Goal: Information Seeking & Learning: Learn about a topic

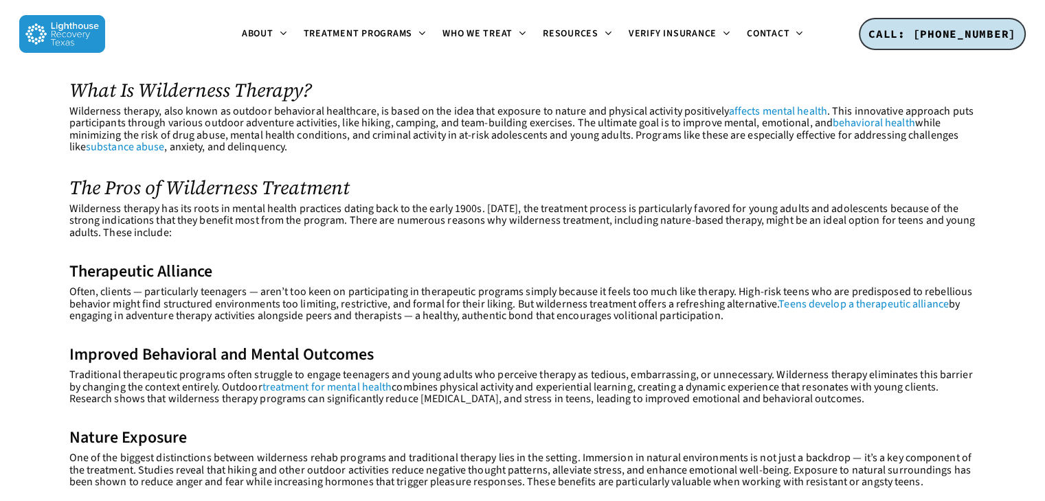
scroll to position [538, 0]
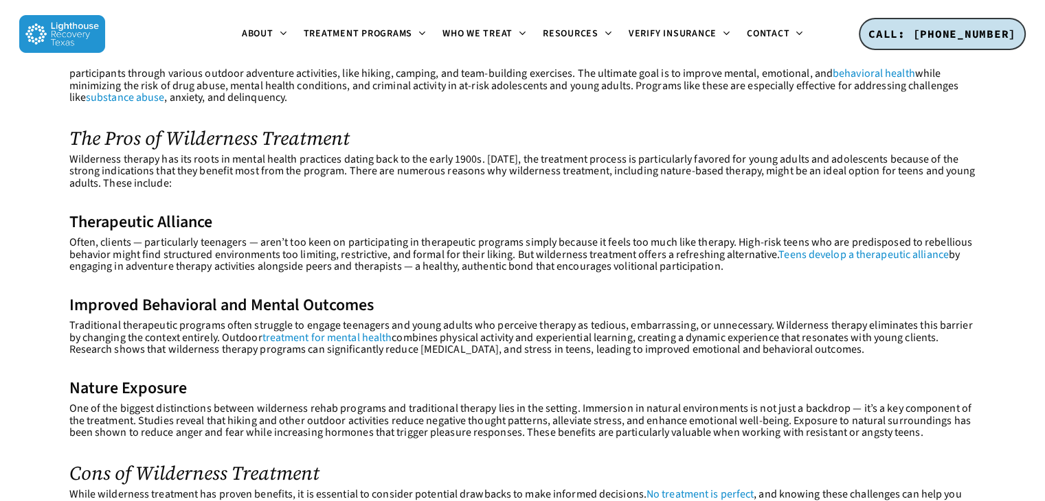
click at [90, 215] on h3 "Therapeutic Alliance" at bounding box center [522, 223] width 907 height 18
drag, startPoint x: 69, startPoint y: 221, endPoint x: 225, endPoint y: 220, distance: 156.6
click at [225, 220] on h3 "Therapeutic Alliance" at bounding box center [522, 223] width 907 height 18
copy h3 "Therapeutic Alliance"
click at [71, 308] on h3 "Improved Behavioral and Mental Outcomes" at bounding box center [522, 306] width 907 height 18
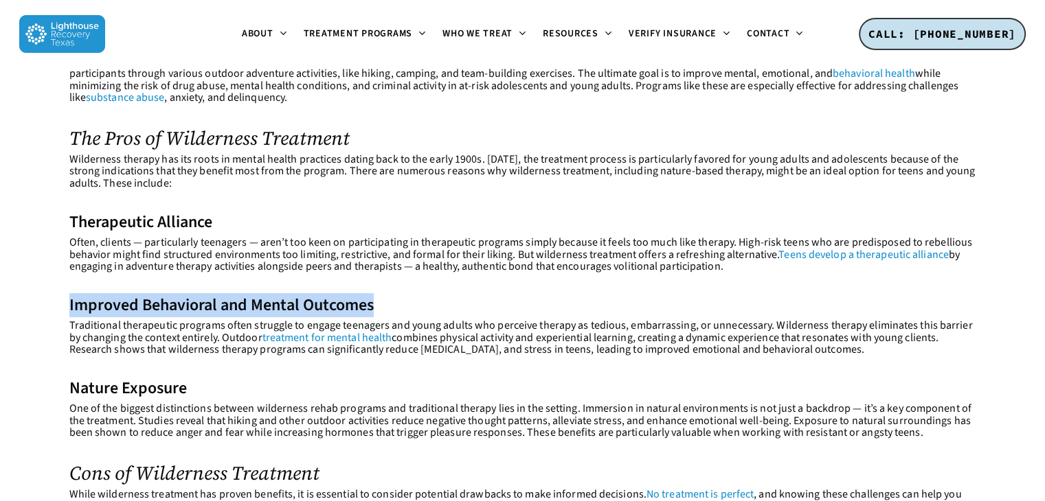
drag, startPoint x: 70, startPoint y: 306, endPoint x: 430, endPoint y: 309, distance: 359.9
click at [430, 309] on h3 "Improved Behavioral and Mental Outcomes" at bounding box center [522, 306] width 907 height 18
copy h3 "Improved Behavioral and Mental Outcomes"
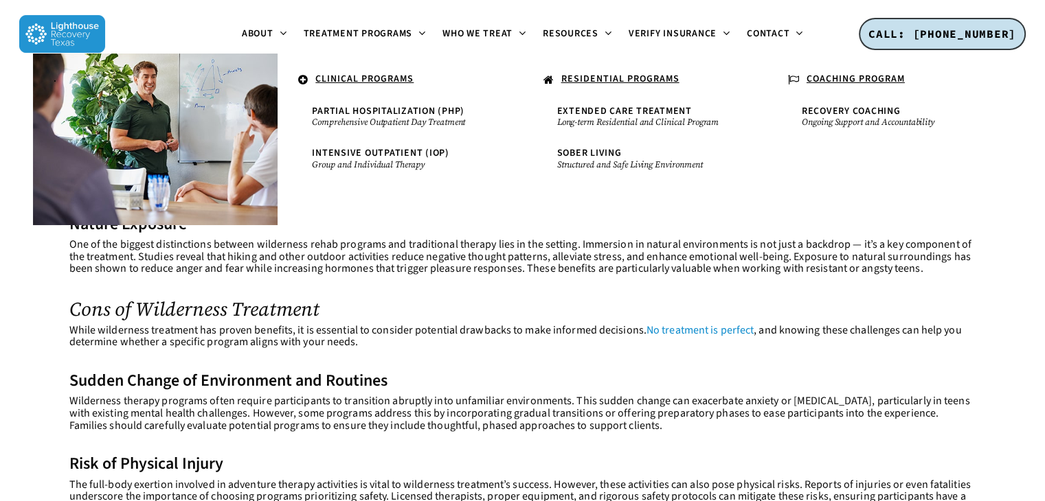
scroll to position [702, 0]
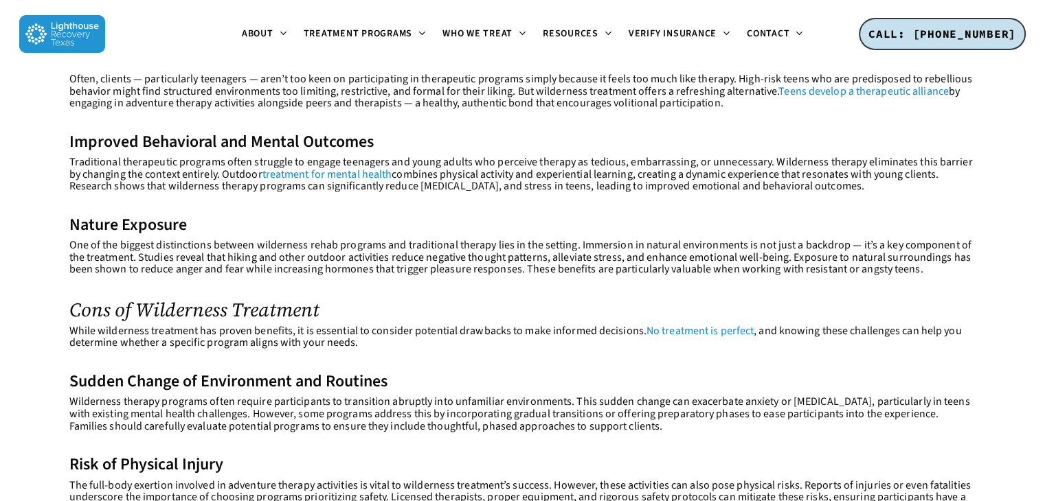
drag, startPoint x: 71, startPoint y: 227, endPoint x: 184, endPoint y: 216, distance: 113.2
click at [184, 216] on h3 "Nature Exposure" at bounding box center [522, 225] width 907 height 18
copy h3 "Nature Exposure"
click at [437, 184] on p "Traditional therapeutic programs often struggle to engage teenagers and young a…" at bounding box center [522, 183] width 907 height 53
